Goal: Information Seeking & Learning: Learn about a topic

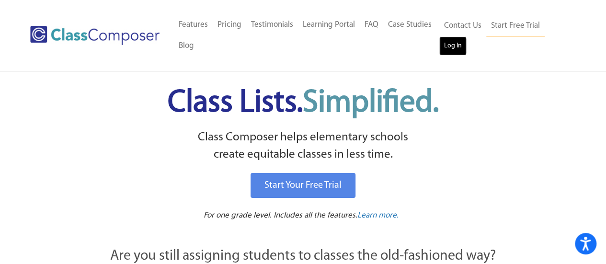
click at [447, 42] on link "Log In" at bounding box center [452, 45] width 27 height 19
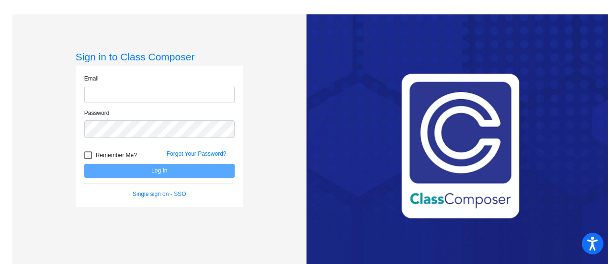
type input "[EMAIL_ADDRESS][PERSON_NAME][DOMAIN_NAME]"
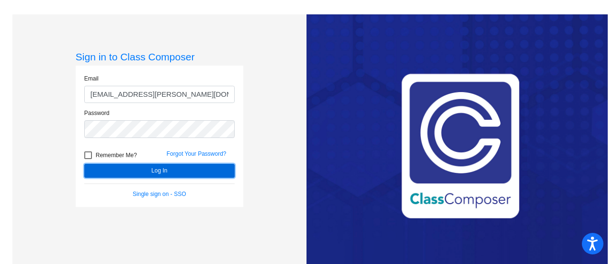
click at [137, 169] on button "Log In" at bounding box center [159, 171] width 150 height 14
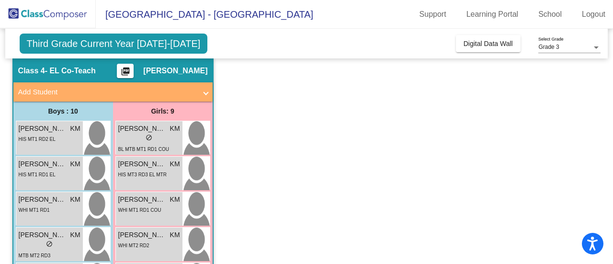
scroll to position [23, 0]
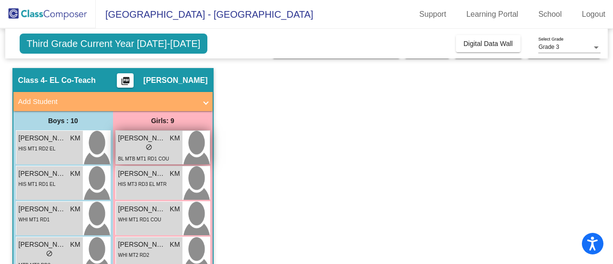
click at [153, 142] on span "[PERSON_NAME]" at bounding box center [142, 138] width 48 height 10
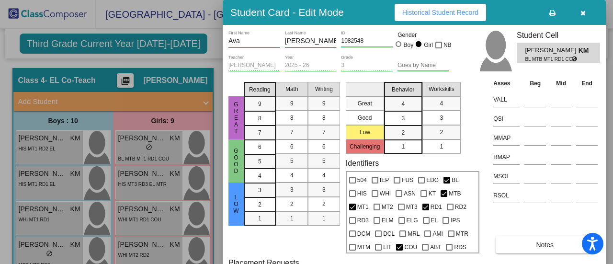
click at [429, 14] on span "Historical Student Record" at bounding box center [440, 13] width 76 height 8
click at [583, 12] on icon "button" at bounding box center [582, 13] width 5 height 7
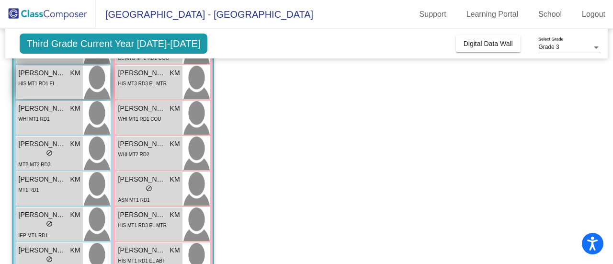
scroll to position [126, 0]
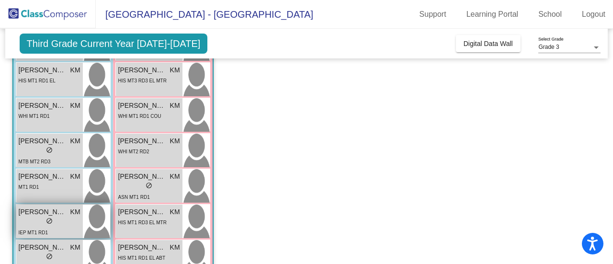
click at [55, 222] on div "lock do_not_disturb_alt" at bounding box center [50, 222] width 62 height 10
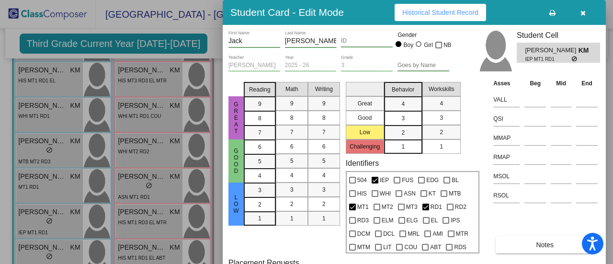
click at [432, 12] on span "Historical Student Record" at bounding box center [440, 13] width 76 height 8
click at [582, 17] on button "button" at bounding box center [582, 12] width 31 height 17
